Goal: Task Accomplishment & Management: Manage account settings

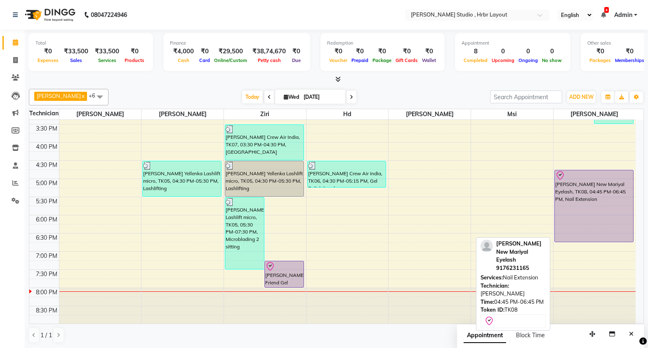
click at [575, 208] on div "[PERSON_NAME] New Mariyal Eyelash, TK08, 04:45 PM-06:45 PM, Nail Extension" at bounding box center [594, 205] width 78 height 71
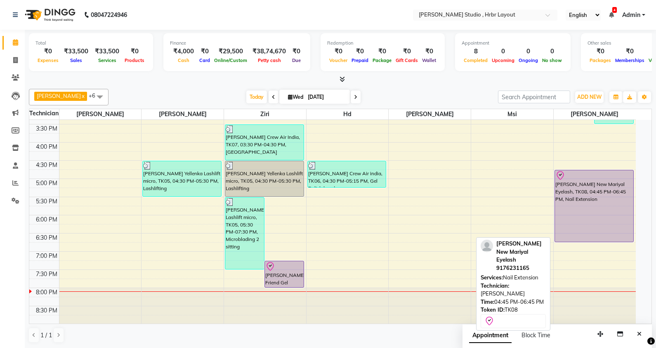
select select "8"
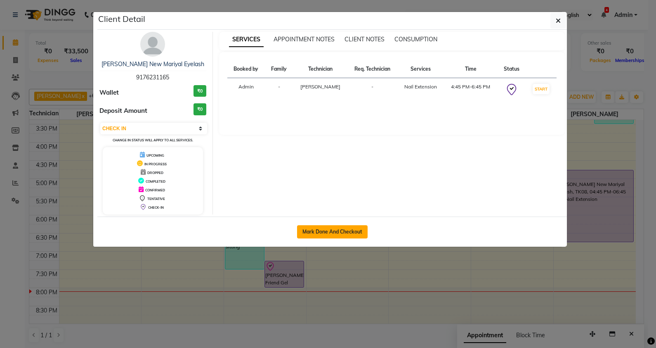
click at [324, 227] on button "Mark Done And Checkout" at bounding box center [332, 231] width 71 height 13
select select "service"
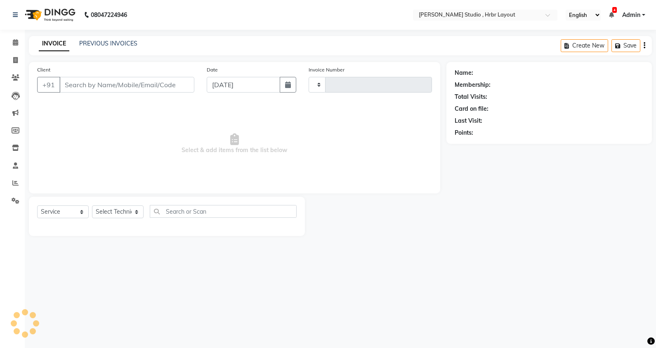
type input "1059"
select select "5084"
type input "9176231165"
select select "84206"
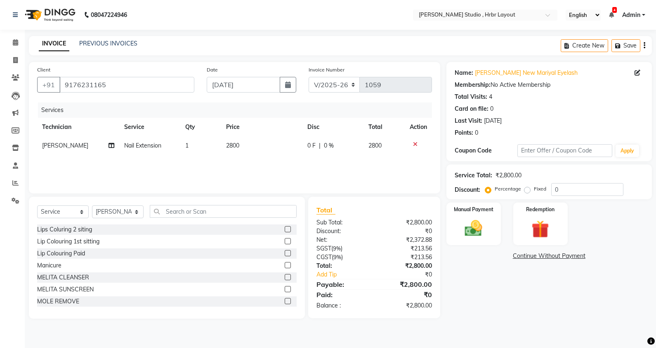
click at [310, 145] on span "0 F" at bounding box center [311, 145] width 8 height 9
select select "84206"
click at [310, 145] on input "0" at bounding box center [312, 147] width 25 height 13
type input "100"
click at [319, 161] on div "Services Technician Service Qty Price Disc Total Action [PERSON_NAME] Nail Exte…" at bounding box center [234, 143] width 395 height 83
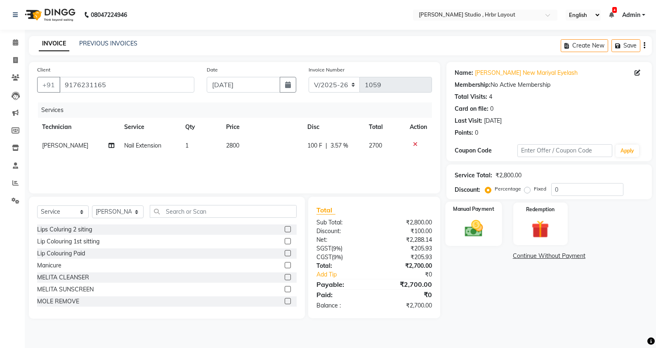
click at [482, 228] on img at bounding box center [474, 228] width 30 height 21
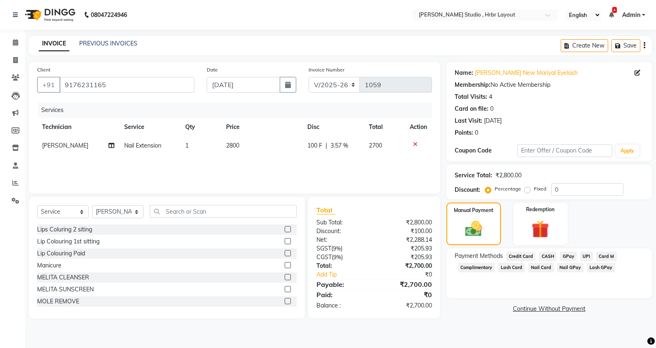
click at [575, 269] on span "Nail GPay" at bounding box center [570, 266] width 27 height 9
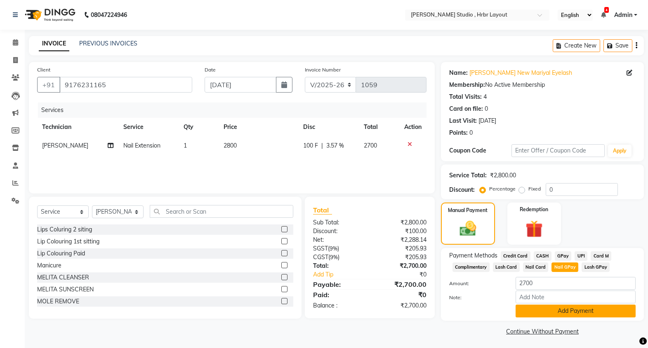
click at [564, 314] on button "Add Payment" at bounding box center [576, 310] width 120 height 13
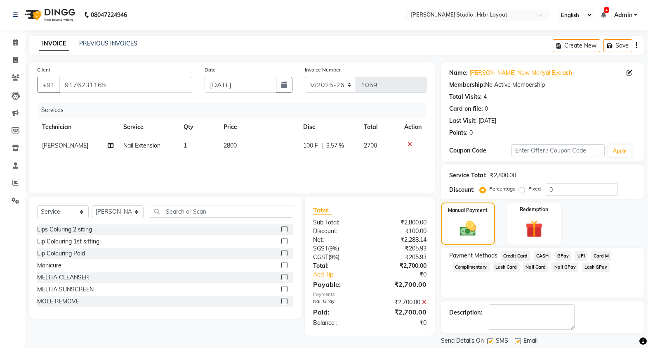
scroll to position [25, 0]
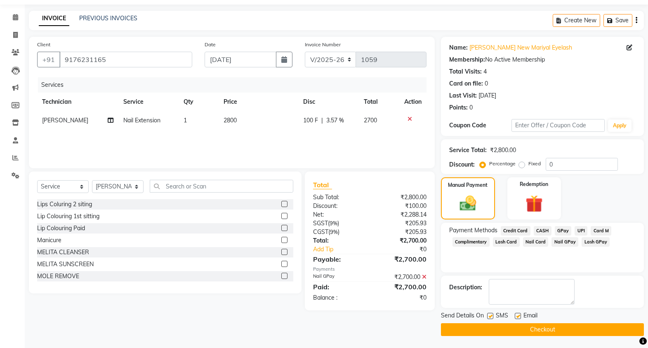
click at [559, 330] on button "Checkout" at bounding box center [542, 329] width 203 height 13
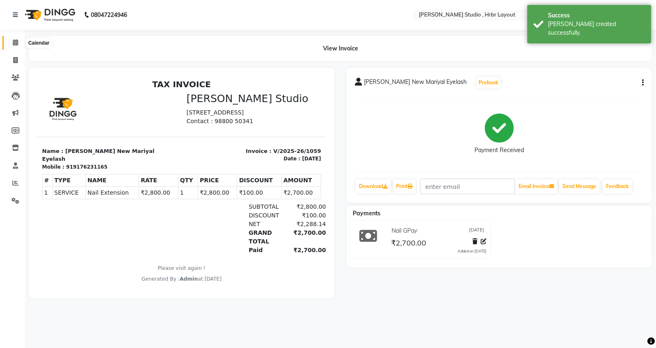
click at [17, 45] on icon at bounding box center [15, 42] width 5 height 6
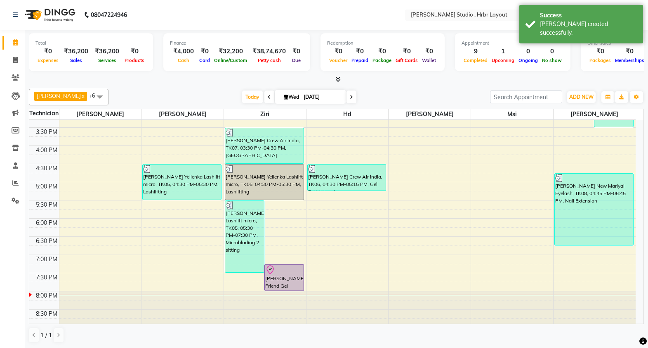
scroll to position [268, 0]
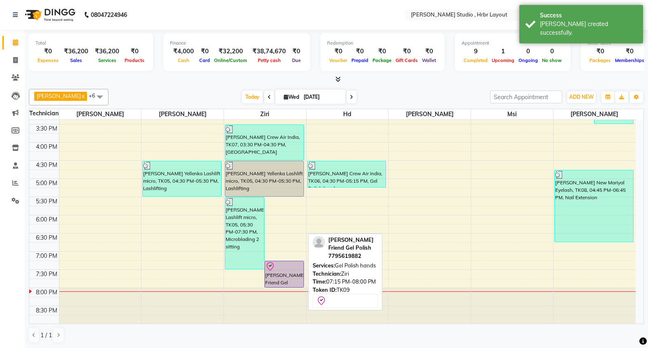
click at [289, 272] on div "[PERSON_NAME] Friend Gel Polish, TK09, 07:15 PM-08:00 PM, Gel Polish hands" at bounding box center [284, 274] width 39 height 26
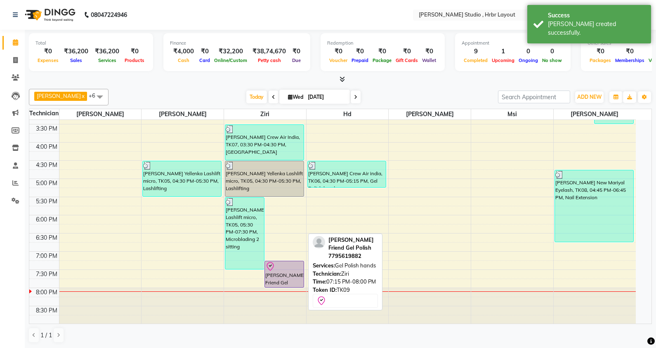
select select "8"
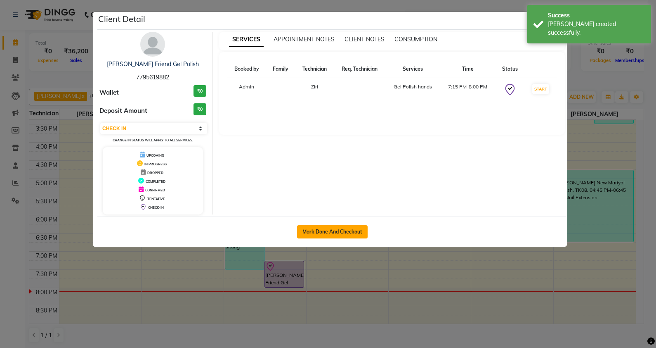
click at [335, 227] on button "Mark Done And Checkout" at bounding box center [332, 231] width 71 height 13
select select "5084"
select select "service"
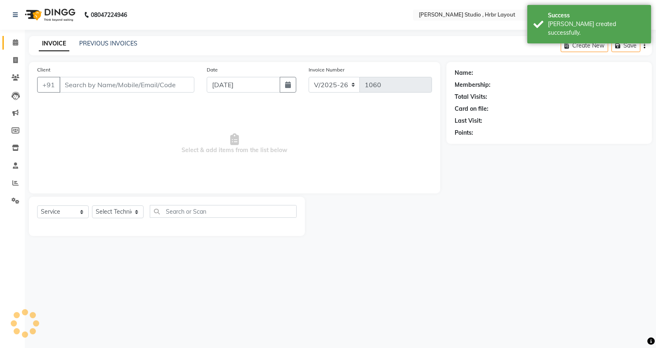
type input "7795619882"
select select "32531"
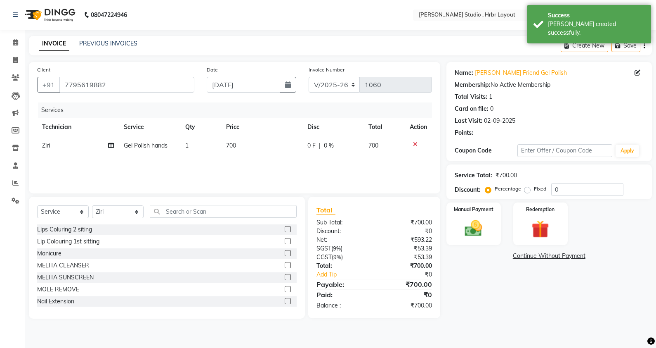
click at [235, 144] on span "700" at bounding box center [231, 145] width 10 height 7
select select "32531"
click at [235, 144] on td "1" at bounding box center [217, 151] width 35 height 31
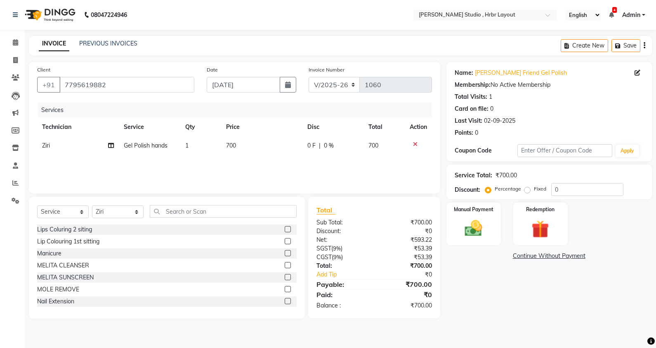
click at [252, 145] on td "700" at bounding box center [261, 145] width 81 height 19
select select "32531"
click at [252, 145] on input "700" at bounding box center [265, 147] width 50 height 13
click at [247, 148] on input "700" at bounding box center [265, 147] width 50 height 13
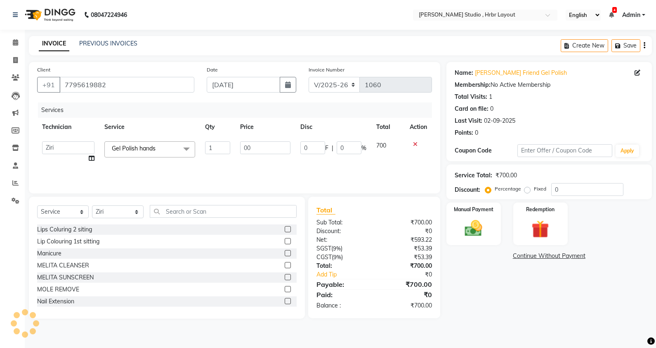
type input "900"
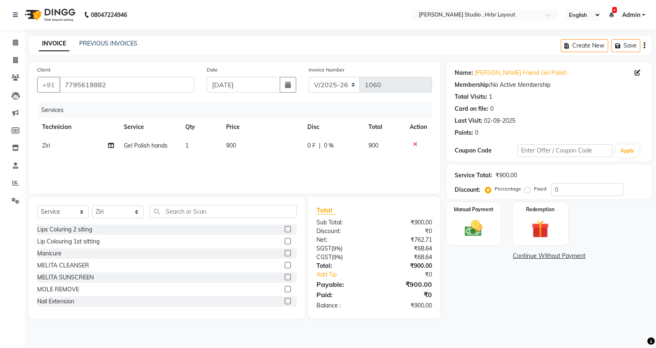
click at [264, 158] on div "Services Technician Service Qty Price Disc Total Action Ziri Gel Polish hands 1…" at bounding box center [234, 143] width 395 height 83
click at [475, 234] on img at bounding box center [474, 228] width 30 height 21
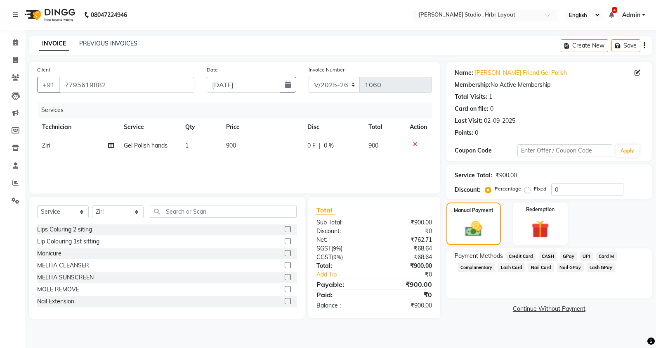
click at [575, 267] on span "Nail GPay" at bounding box center [570, 266] width 27 height 9
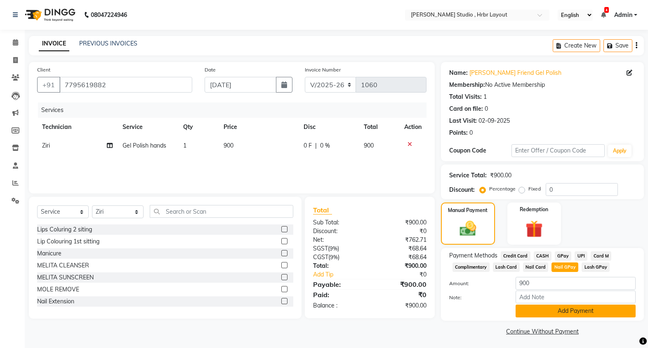
click at [555, 306] on button "Add Payment" at bounding box center [576, 310] width 120 height 13
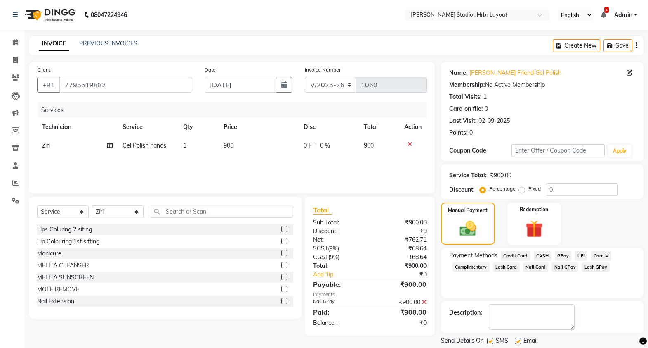
scroll to position [25, 0]
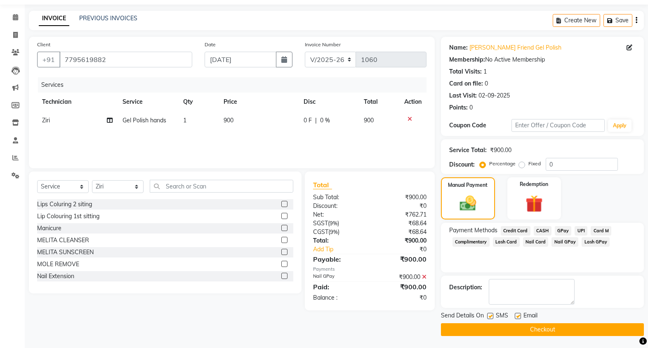
click at [544, 321] on div "Email" at bounding box center [529, 316] width 29 height 10
click at [543, 324] on button "Checkout" at bounding box center [542, 329] width 203 height 13
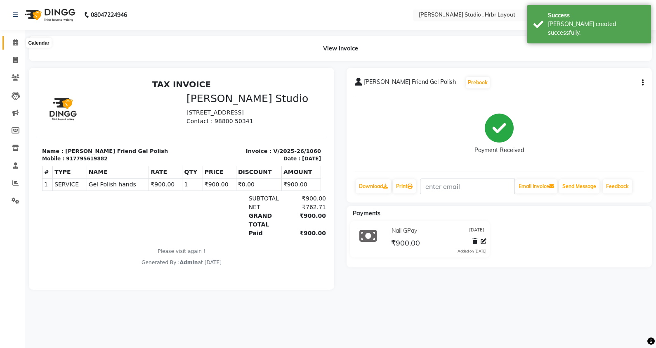
click at [16, 43] on icon at bounding box center [15, 42] width 5 height 6
